Goal: Find contact information: Find contact information

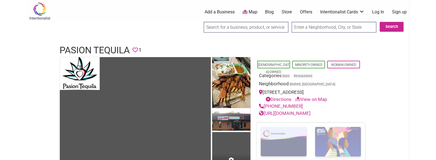
click at [99, 48] on h1 "Pasion Tequila" at bounding box center [95, 50] width 70 height 13
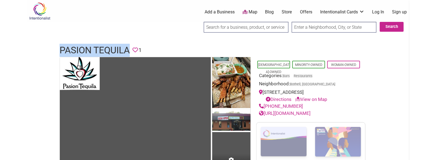
click at [99, 48] on h1 "Pasion Tequila" at bounding box center [95, 50] width 70 height 13
drag, startPoint x: 99, startPoint y: 48, endPoint x: 107, endPoint y: 51, distance: 7.7
click at [107, 51] on h1 "Pasion Tequila" at bounding box center [95, 50] width 70 height 13
copy h1 "Pasion Tequila"
drag, startPoint x: 298, startPoint y: 104, endPoint x: 266, endPoint y: 106, distance: 32.0
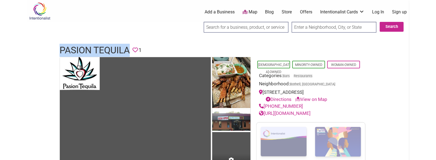
click at [266, 106] on div "(425) 488-1308" at bounding box center [311, 106] width 104 height 7
click at [303, 105] on div "(425) 488-1308" at bounding box center [311, 106] width 104 height 7
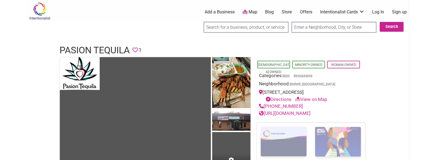
drag, startPoint x: 300, startPoint y: 105, endPoint x: 265, endPoint y: 107, distance: 34.8
click at [265, 107] on div "(425) 488-1308" at bounding box center [311, 106] width 104 height 7
copy link "(425) 488-1308"
click at [93, 51] on h1 "Pasion Tequila" at bounding box center [95, 50] width 70 height 13
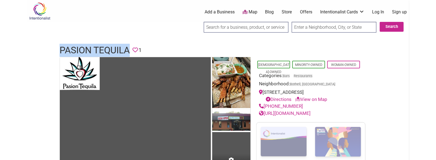
click at [93, 51] on h1 "Pasion Tequila" at bounding box center [95, 50] width 70 height 13
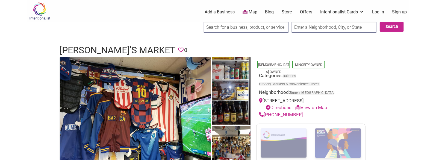
click at [91, 46] on h1 "Luciana’s Market" at bounding box center [118, 50] width 116 height 13
click at [92, 47] on h1 "Luciana’s Market" at bounding box center [118, 50] width 116 height 13
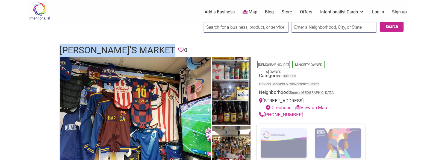
click at [92, 47] on h1 "Luciana’s Market" at bounding box center [118, 50] width 116 height 13
copy h1 "Luciana’s Market"
drag, startPoint x: 299, startPoint y: 123, endPoint x: 265, endPoint y: 121, distance: 34.0
click at [265, 118] on div "(206) 241-0061" at bounding box center [311, 114] width 104 height 7
copy link "(206) 241-0061"
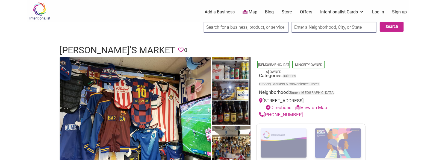
click at [107, 50] on h1 "Luciana’s Market" at bounding box center [118, 50] width 116 height 13
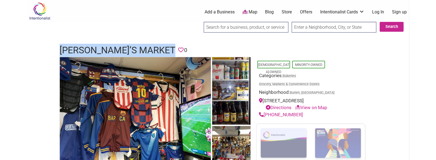
click at [107, 50] on h1 "Luciana’s Market" at bounding box center [118, 50] width 116 height 13
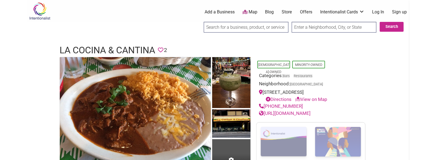
click at [90, 15] on div "0 Add a Business Map Blog Store Offers Intentionalist Cards Buy Black Card Inte…" at bounding box center [245, 12] width 335 height 22
click at [101, 45] on h1 "La Cocina & Cantina" at bounding box center [108, 50] width 96 height 13
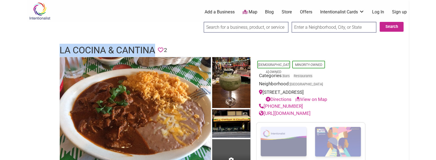
click at [101, 45] on h1 "La Cocina & Cantina" at bounding box center [108, 50] width 96 height 13
copy h1 "La Cocina & Cantina"
drag, startPoint x: 300, startPoint y: 106, endPoint x: 265, endPoint y: 104, distance: 34.5
click at [265, 104] on div "(206) 323-1675" at bounding box center [311, 106] width 104 height 7
copy link "(206) 323-1675"
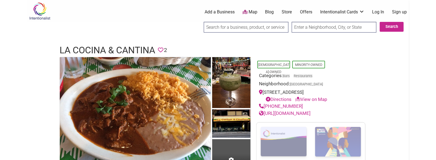
click at [137, 51] on h1 "La Cocina & Cantina" at bounding box center [108, 50] width 96 height 13
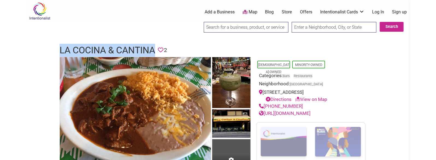
click at [137, 51] on h1 "La Cocina & Cantina" at bounding box center [108, 50] width 96 height 13
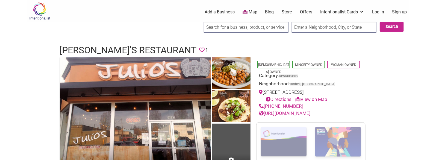
click at [117, 52] on h1 "[PERSON_NAME]’s Restaurant" at bounding box center [128, 50] width 137 height 13
click at [117, 51] on h1 "[PERSON_NAME]’s Restaurant" at bounding box center [128, 50] width 137 height 13
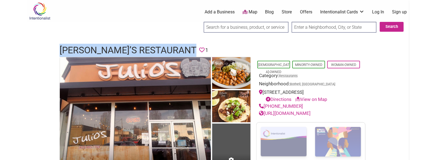
click at [117, 51] on h1 "[PERSON_NAME]’s Restaurant" at bounding box center [128, 50] width 137 height 13
drag, startPoint x: 300, startPoint y: 105, endPoint x: 265, endPoint y: 106, distance: 34.7
click at [265, 106] on div "[PHONE_NUMBER]" at bounding box center [311, 106] width 104 height 7
copy link "(425) 485-1769"
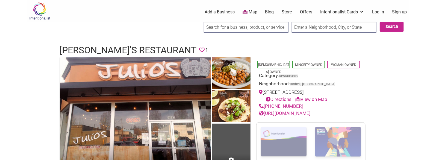
click at [125, 49] on h1 "Julio’s Restaurant" at bounding box center [128, 50] width 137 height 13
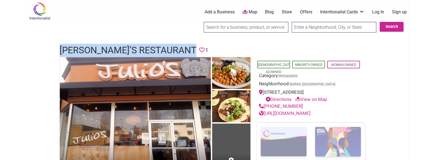
click at [125, 49] on h1 "Julio’s Restaurant" at bounding box center [128, 50] width 137 height 13
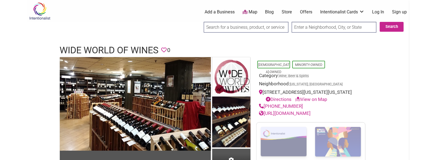
click at [94, 48] on h1 "Wide World of Wines" at bounding box center [109, 50] width 99 height 13
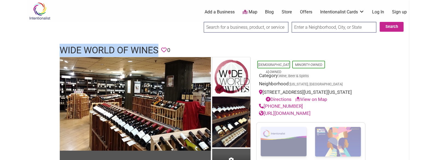
click at [94, 48] on h1 "Wide World of Wines" at bounding box center [109, 50] width 99 height 13
copy h1 "Wide World of Wines"
drag, startPoint x: 300, startPoint y: 113, endPoint x: 265, endPoint y: 115, distance: 34.8
click at [265, 110] on div "(202) 333-7500" at bounding box center [311, 106] width 104 height 7
copy link "(202) 333-7500"
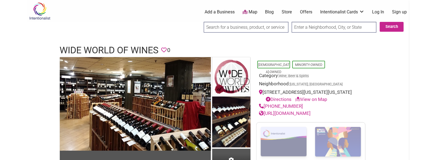
click at [120, 46] on h1 "Wide World of Wines" at bounding box center [109, 50] width 99 height 13
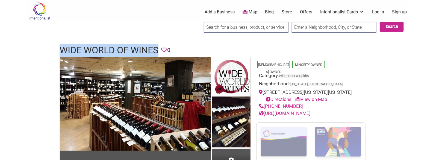
click at [120, 46] on h1 "Wide World of Wines" at bounding box center [109, 50] width 99 height 13
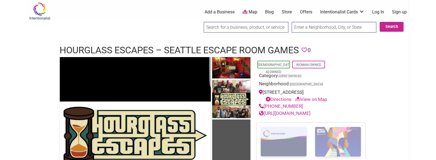
click at [116, 47] on h1 "Hourglass Escapes – Seattle Escape Room Games" at bounding box center [179, 50] width 239 height 13
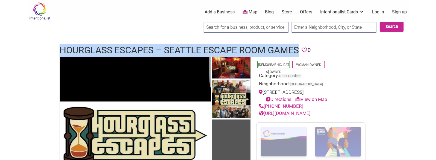
click at [116, 47] on h1 "Hourglass Escapes – Seattle Escape Room Games" at bounding box center [179, 50] width 239 height 13
copy h1 "Hourglass Escapes – Seattle Escape Room Games"
drag, startPoint x: 305, startPoint y: 112, endPoint x: 265, endPoint y: 112, distance: 39.9
click at [265, 110] on div "(206) 718-3705" at bounding box center [311, 106] width 104 height 7
copy link "(206) 718-3705"
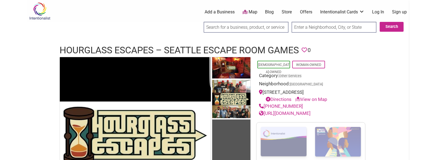
click at [183, 47] on h1 "Hourglass Escapes – Seattle Escape Room Games" at bounding box center [179, 50] width 239 height 13
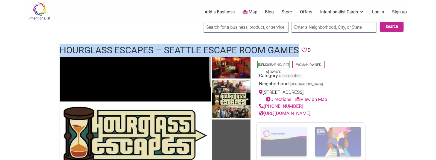
click at [183, 47] on h1 "Hourglass Escapes – Seattle Escape Room Games" at bounding box center [179, 50] width 239 height 13
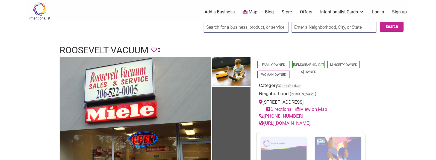
click at [93, 47] on h1 "Roosevelt Vacuum" at bounding box center [104, 50] width 89 height 13
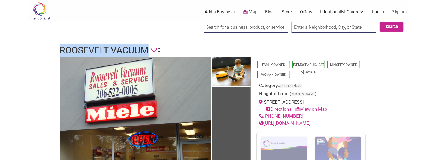
click at [93, 47] on h1 "Roosevelt Vacuum" at bounding box center [104, 50] width 89 height 13
copy h1 "Roosevelt Vacuum"
drag, startPoint x: 299, startPoint y: 113, endPoint x: 265, endPoint y: 115, distance: 34.5
click at [265, 115] on div "(206) 522-0005" at bounding box center [311, 116] width 104 height 7
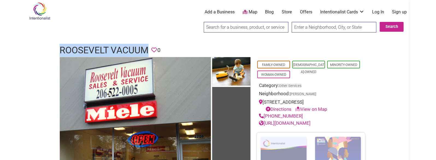
copy link "(206) 522-0005"
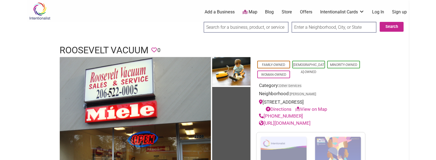
click at [122, 52] on h1 "Roosevelt Vacuum" at bounding box center [104, 50] width 89 height 13
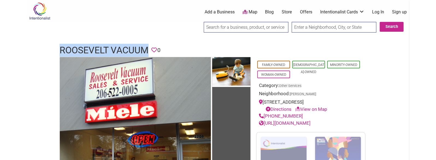
click at [122, 52] on h1 "Roosevelt Vacuum" at bounding box center [104, 50] width 89 height 13
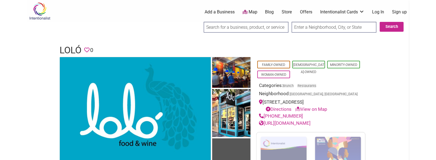
click at [72, 49] on h1 "Loló" at bounding box center [71, 50] width 22 height 13
copy h1 "Loló"
drag, startPoint x: 300, startPoint y: 117, endPoint x: 265, endPoint y: 113, distance: 34.6
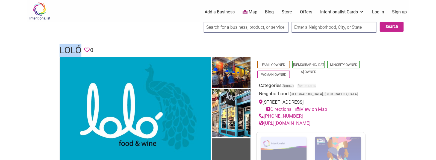
click at [265, 113] on div "[PHONE_NUMBER]" at bounding box center [311, 116] width 104 height 7
copy link "[PHONE_NUMBER]"
drag, startPoint x: 304, startPoint y: 122, endPoint x: 261, endPoint y: 123, distance: 43.2
click at [261, 123] on div "[URL][DOMAIN_NAME]" at bounding box center [311, 123] width 104 height 7
click at [71, 47] on h1 "Loló" at bounding box center [71, 50] width 22 height 13
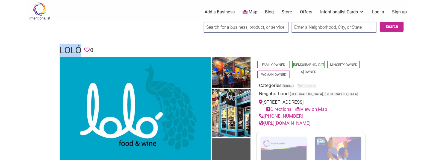
click at [71, 47] on h1 "Loló" at bounding box center [71, 50] width 22 height 13
